Goal: Information Seeking & Learning: Learn about a topic

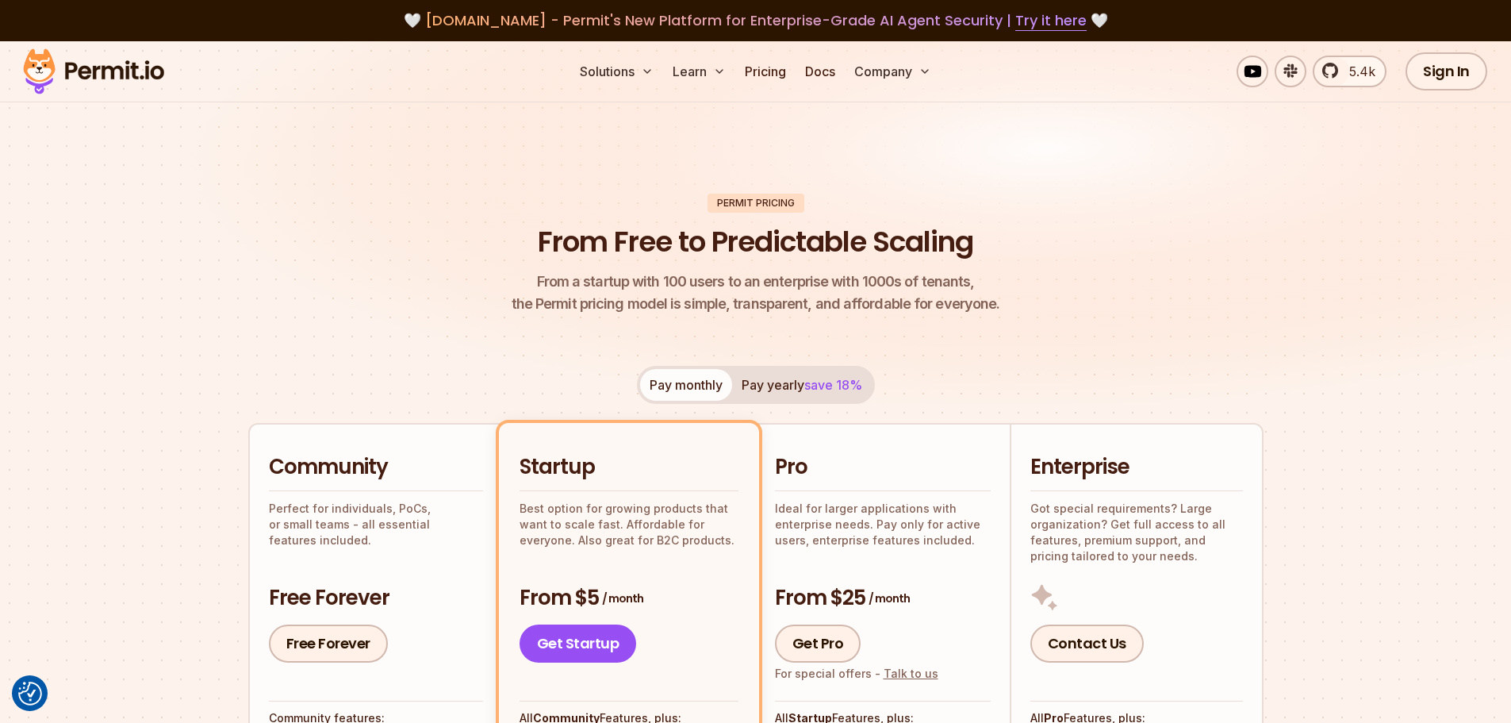
click at [137, 58] on img at bounding box center [93, 71] width 155 height 54
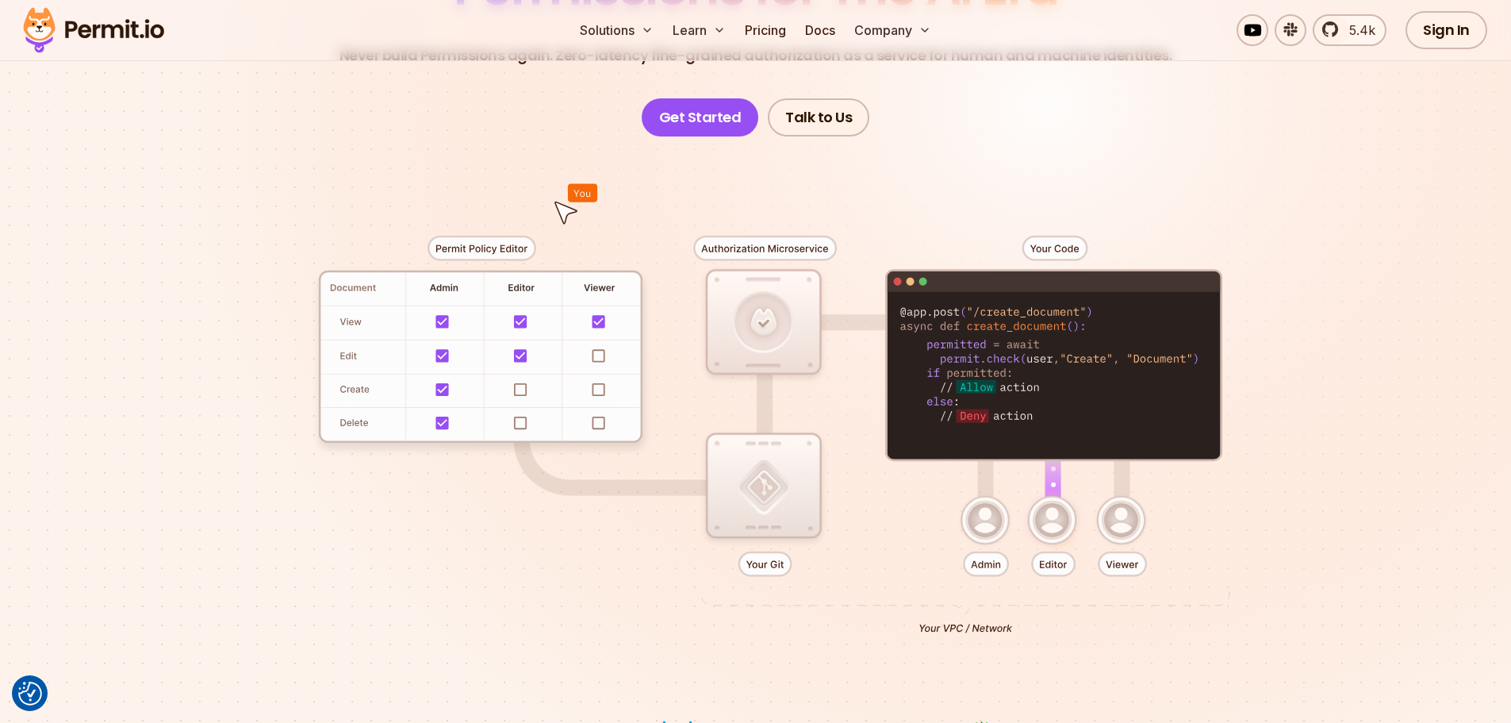
scroll to position [159, 0]
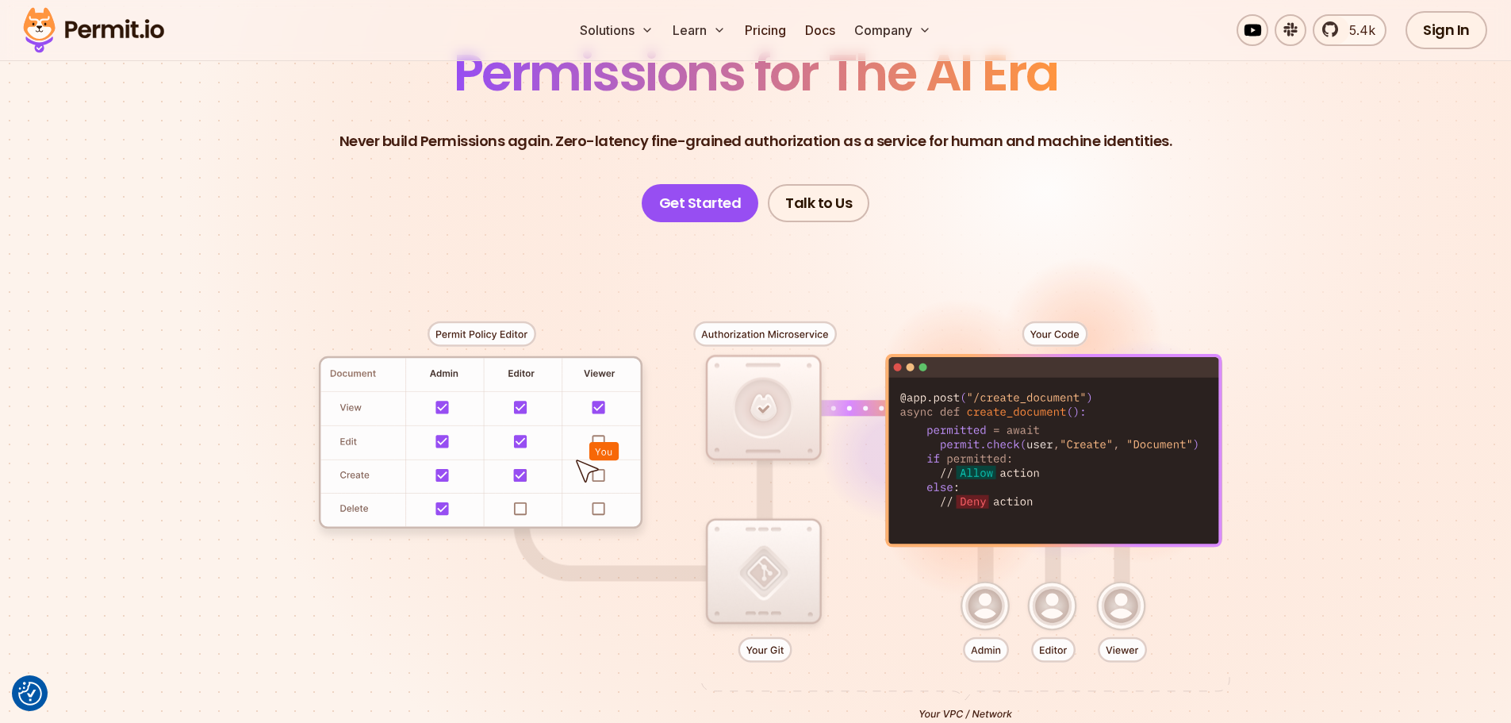
drag, startPoint x: 922, startPoint y: 416, endPoint x: 1056, endPoint y: 512, distance: 165.3
click at [1056, 512] on div at bounding box center [756, 514] width 1111 height 584
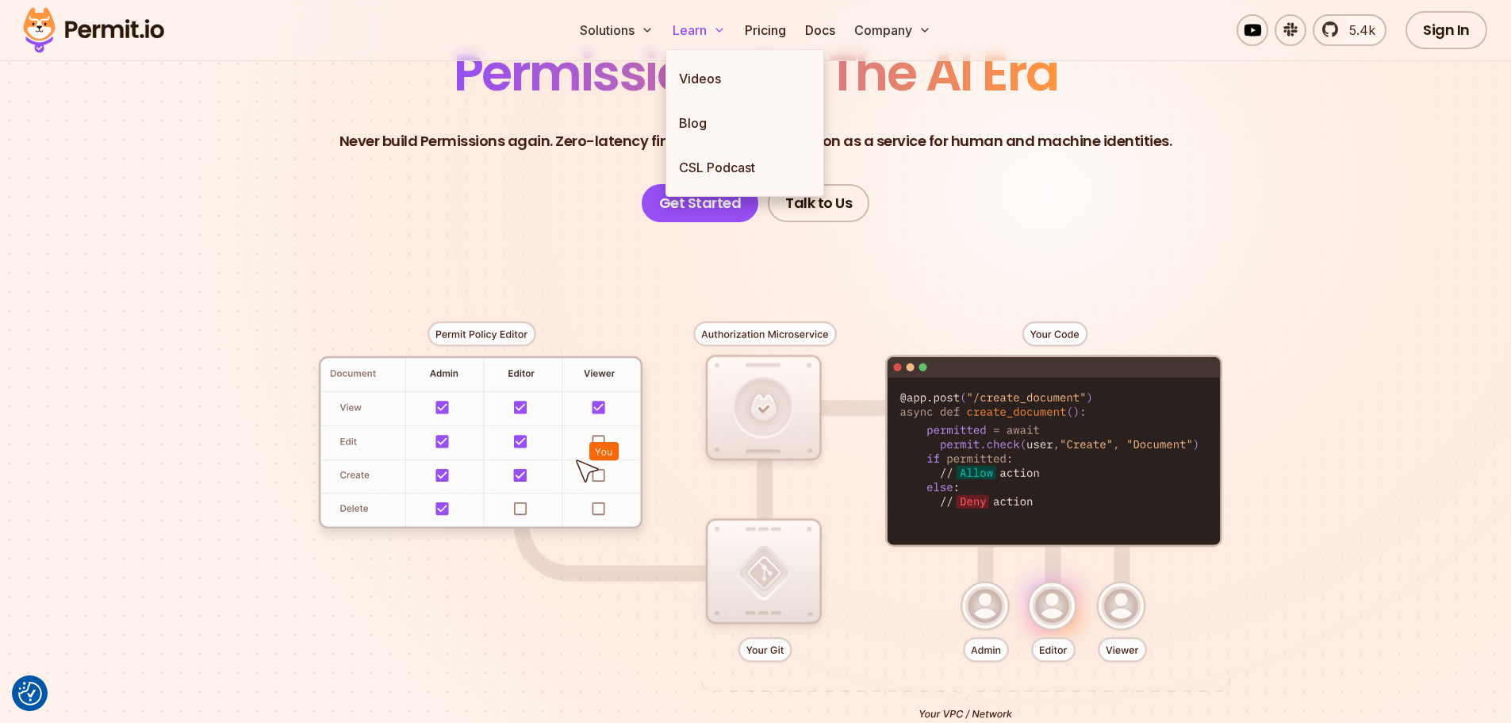
click at [683, 40] on button "Learn" at bounding box center [699, 30] width 66 height 32
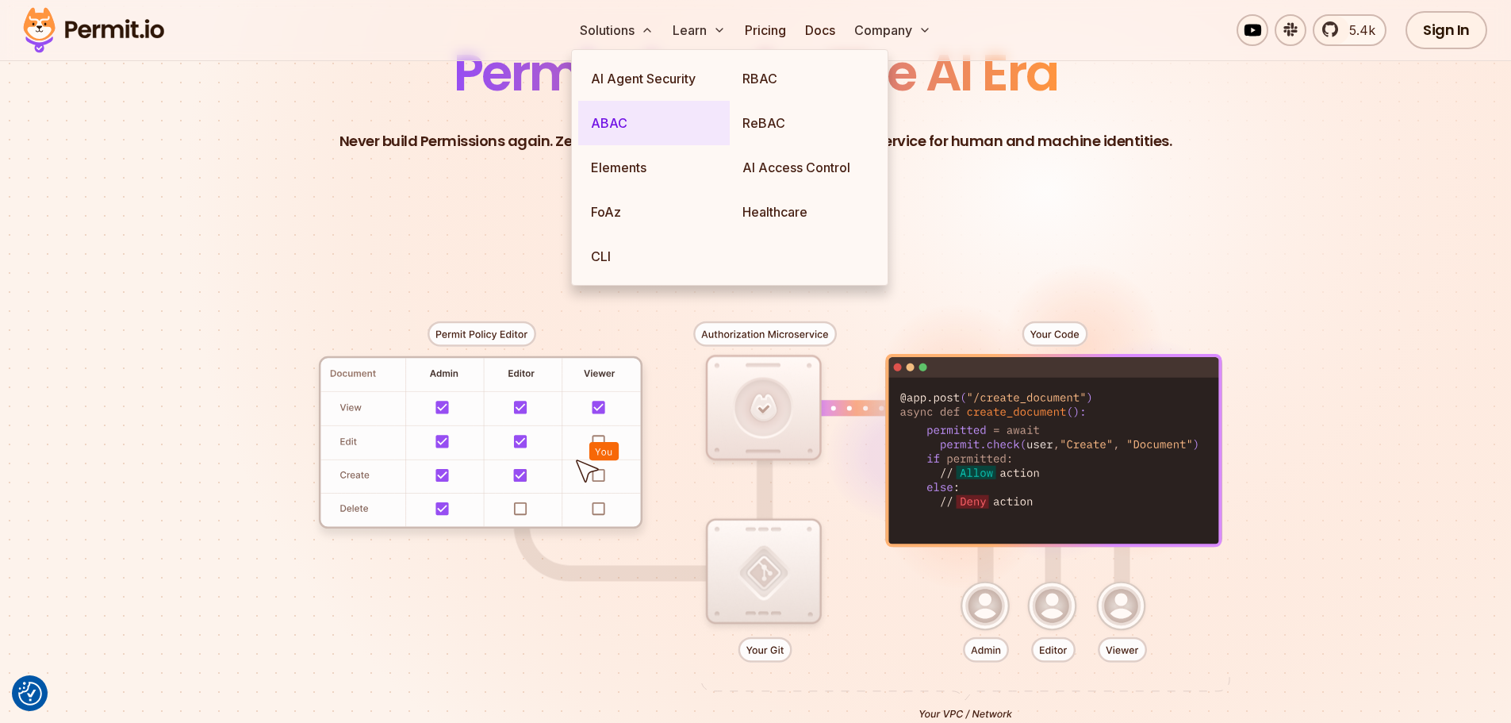
click at [599, 114] on link "ABAC" at bounding box center [654, 123] width 152 height 44
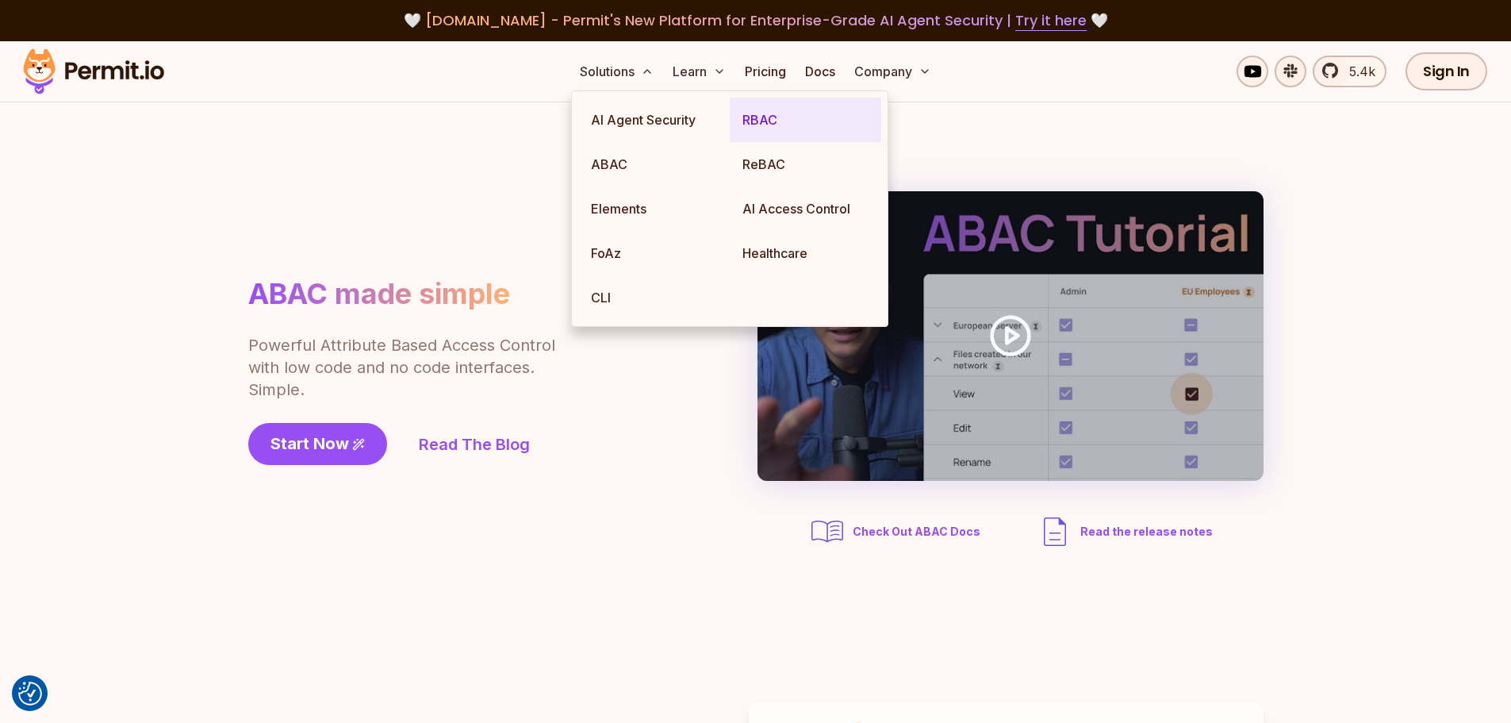
click at [746, 120] on link "RBAC" at bounding box center [806, 120] width 152 height 44
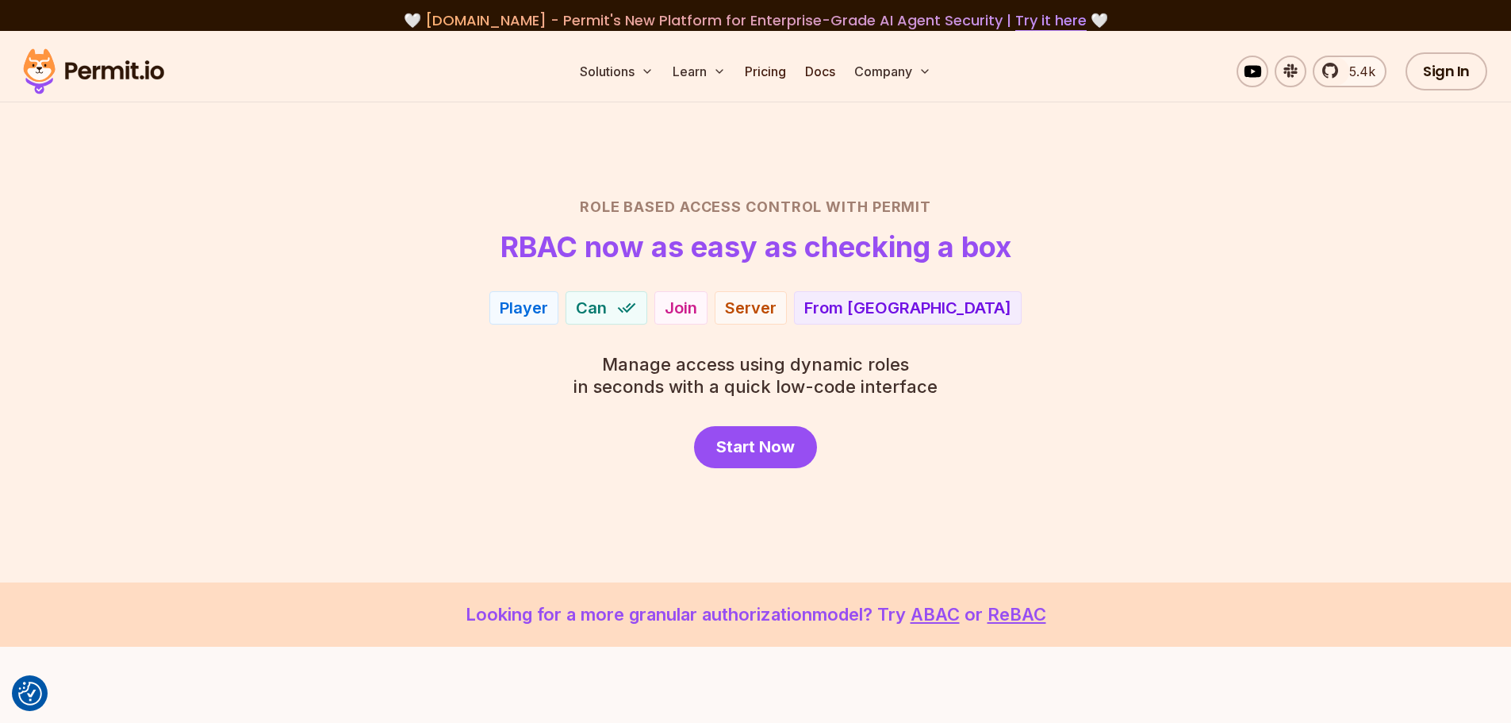
drag, startPoint x: 272, startPoint y: 366, endPoint x: 459, endPoint y: 278, distance: 205.8
click at [272, 363] on div "Role Based Access Control with Permit RBAC now as easy as checking a box Player…" at bounding box center [756, 332] width 1111 height 272
click at [539, 257] on h1 "RBAC now as easy as checking a box" at bounding box center [756, 247] width 511 height 32
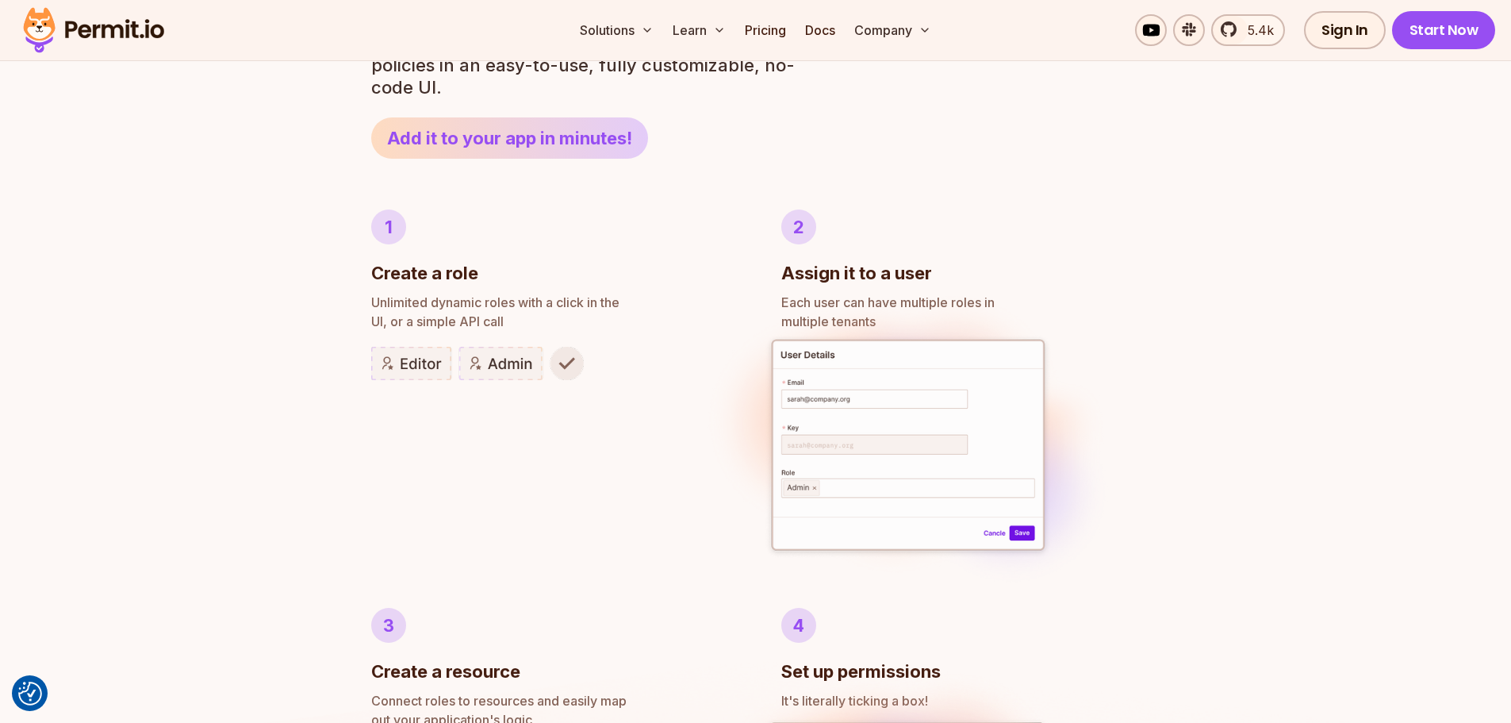
scroll to position [714, 0]
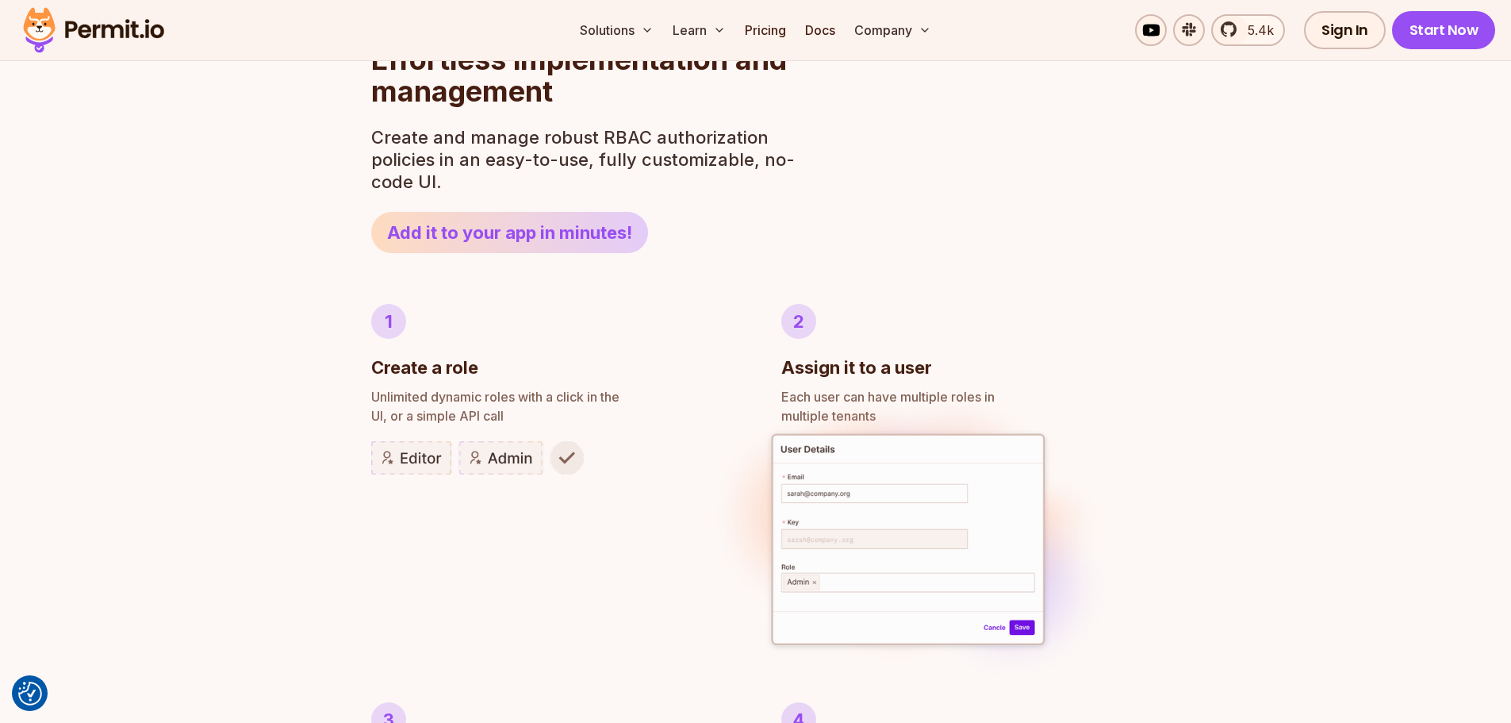
click at [270, 365] on div "Author RBAC POLICIES with EASE Role Based Access Control Effortless implementat…" at bounding box center [755, 697] width 1511 height 1529
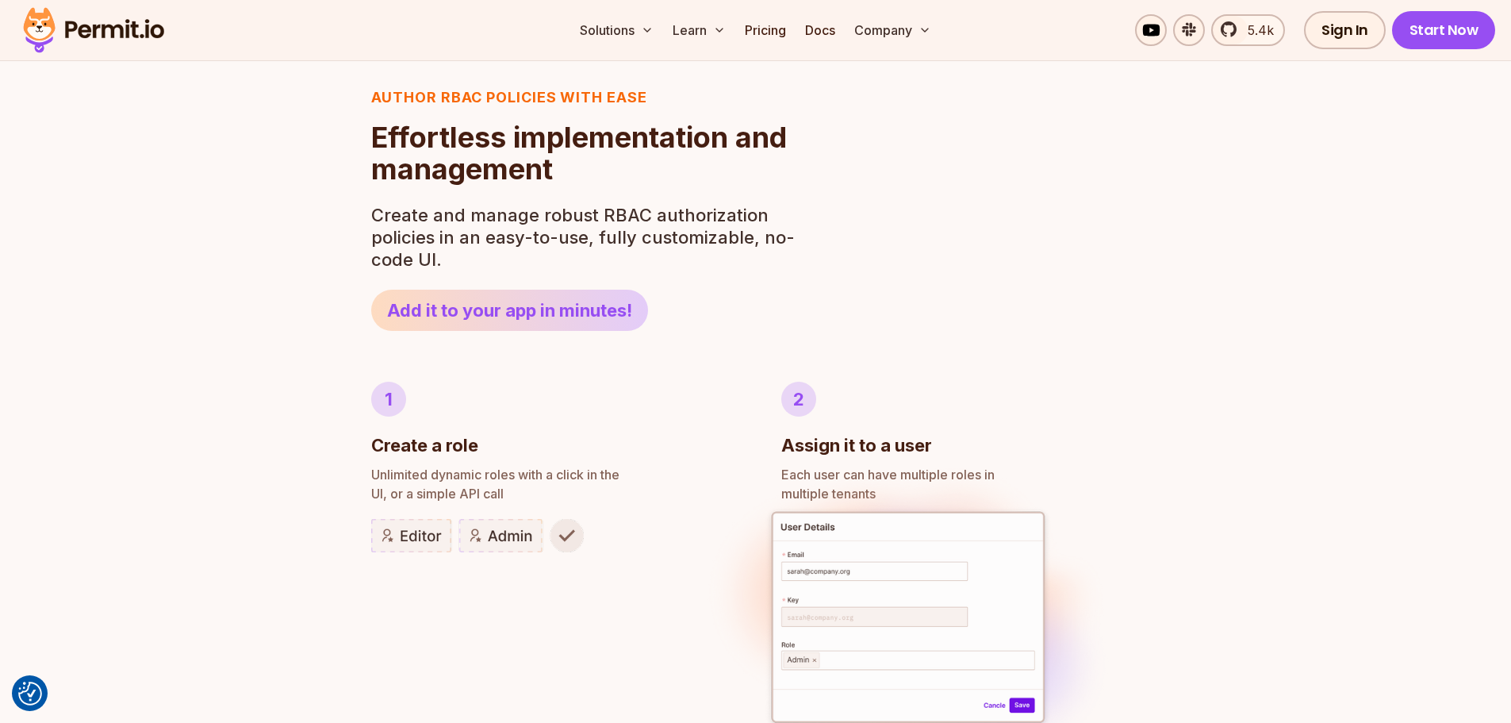
scroll to position [635, 0]
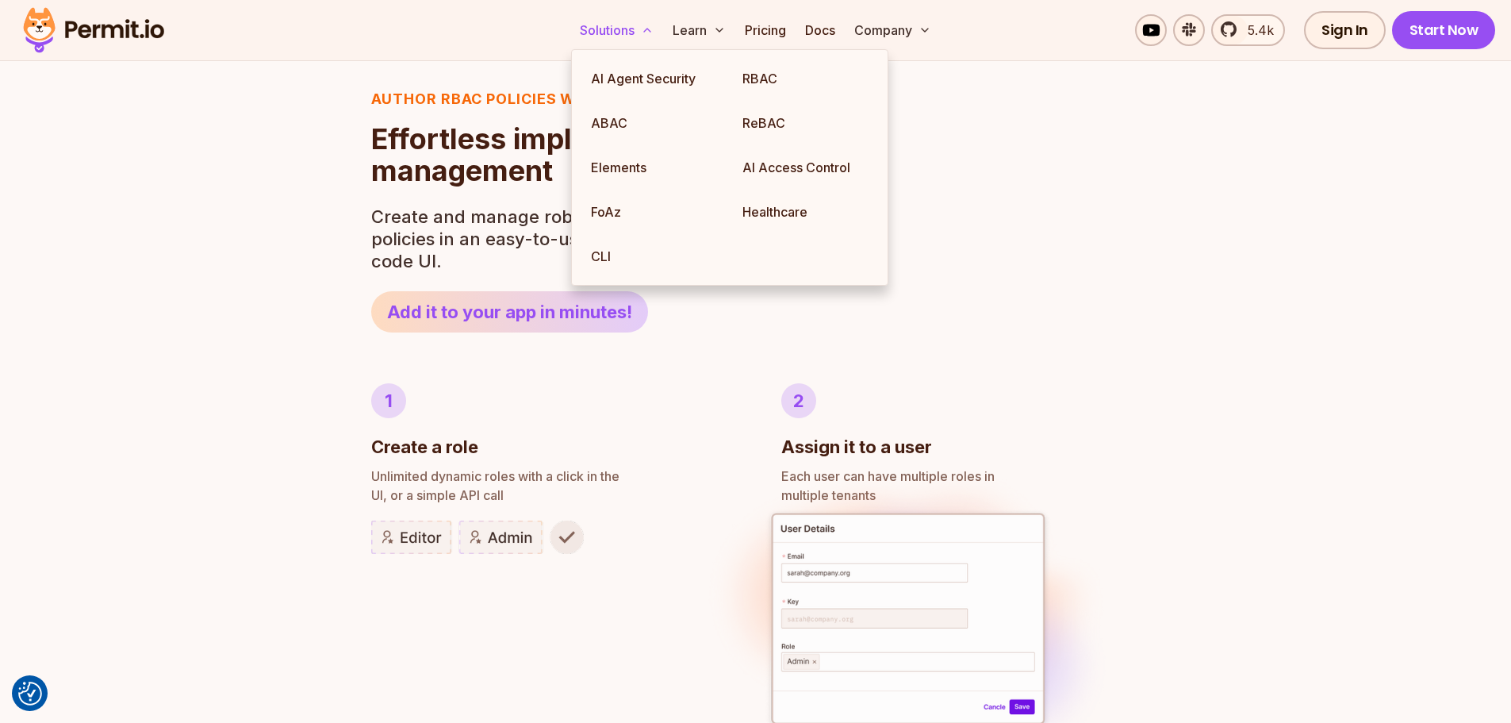
click at [634, 37] on button "Solutions" at bounding box center [617, 30] width 86 height 32
click at [620, 125] on link "ABAC" at bounding box center [654, 123] width 152 height 44
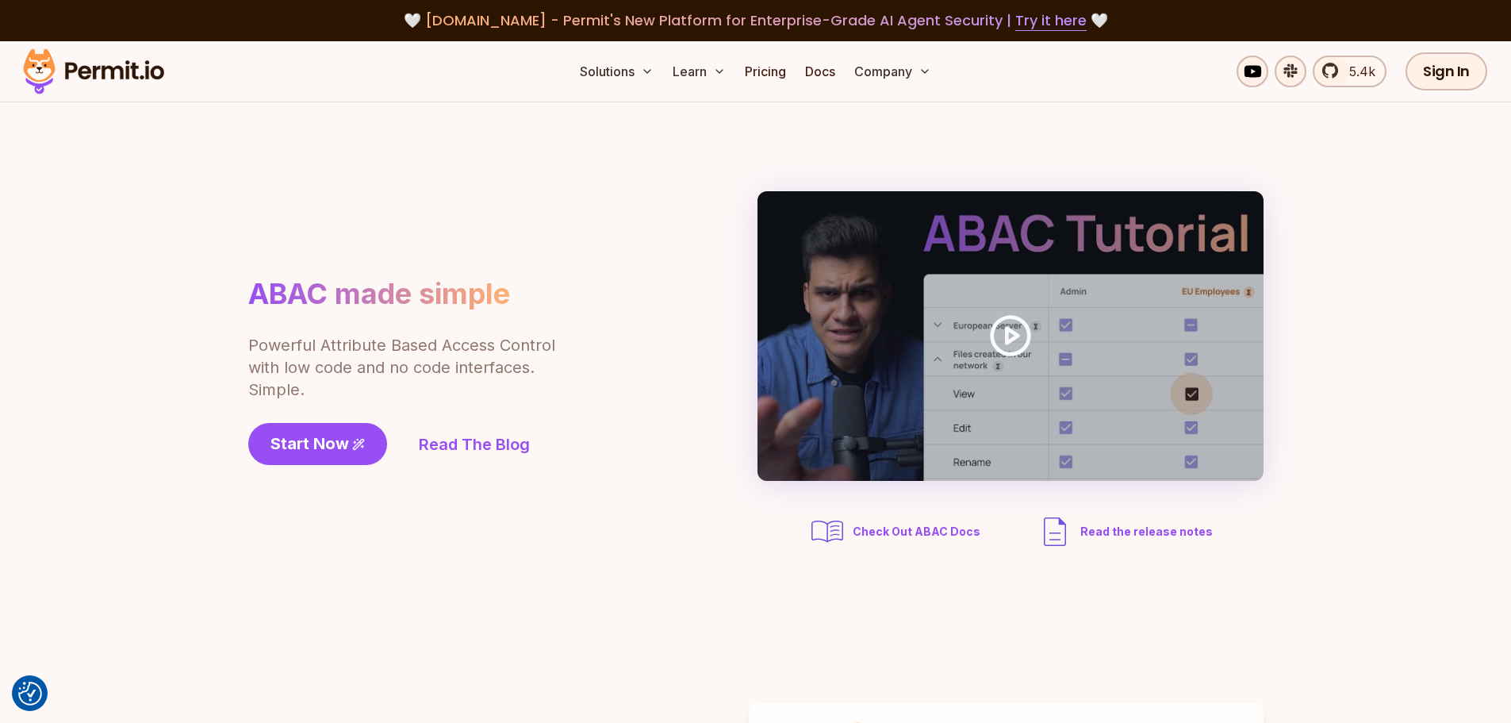
click at [309, 284] on h1 "ABAC made simple" at bounding box center [379, 294] width 262 height 36
click at [193, 133] on section "ABAC made simple Powerful Attribute Based Access Control with low code and no c…" at bounding box center [755, 370] width 1511 height 537
